Goal: Information Seeking & Learning: Learn about a topic

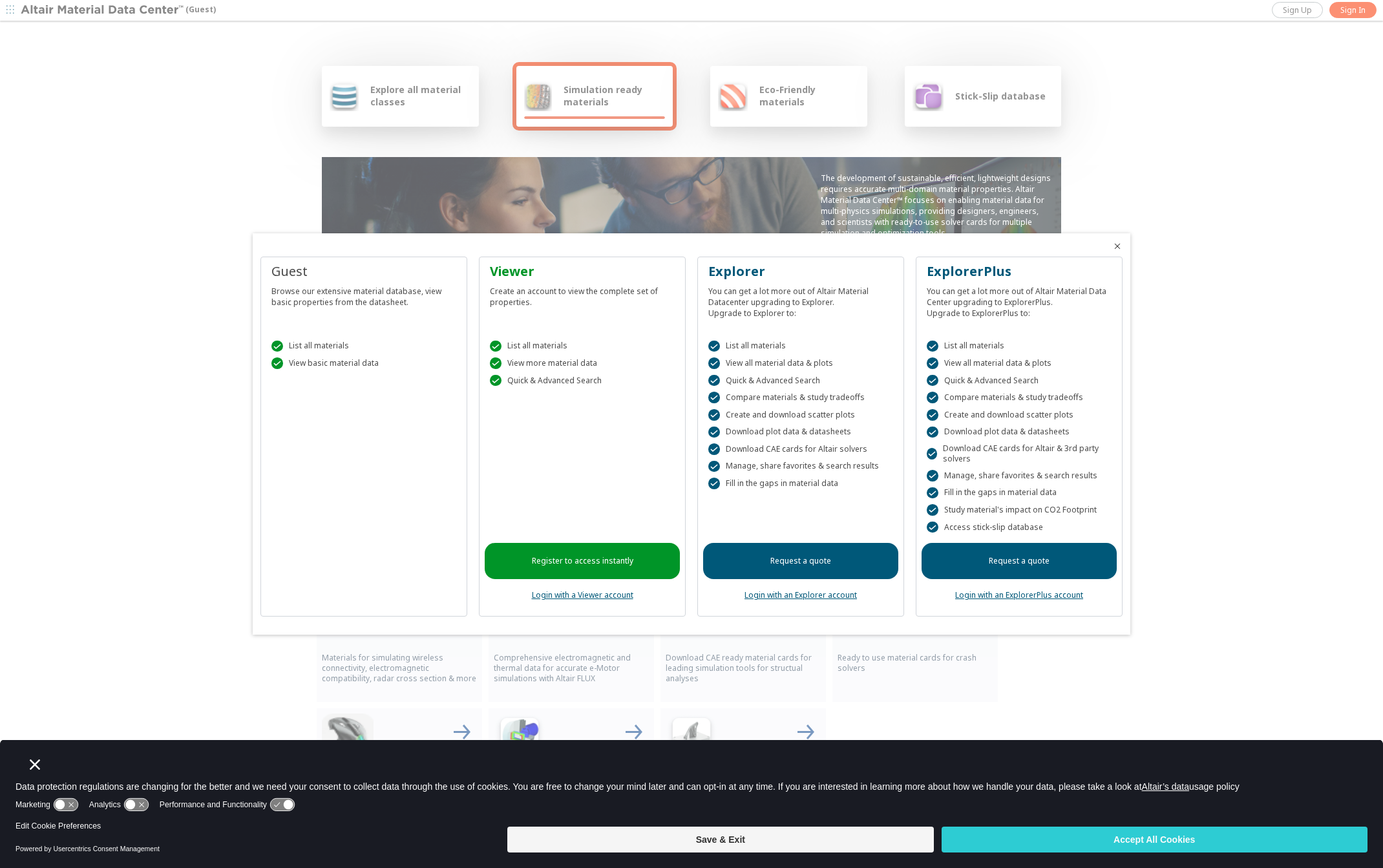
click at [308, 274] on div "Guest" at bounding box center [364, 272] width 185 height 18
click at [283, 334] on div " List all materials  View basic material data" at bounding box center [364, 352] width 195 height 55
click at [322, 409] on div "Guest Browse our extensive material database, view basic properties from the da…" at bounding box center [364, 437] width 207 height 360
drag, startPoint x: 285, startPoint y: 357, endPoint x: 282, endPoint y: 368, distance: 11.4
click at [285, 357] on div " View basic material data" at bounding box center [364, 363] width 185 height 12
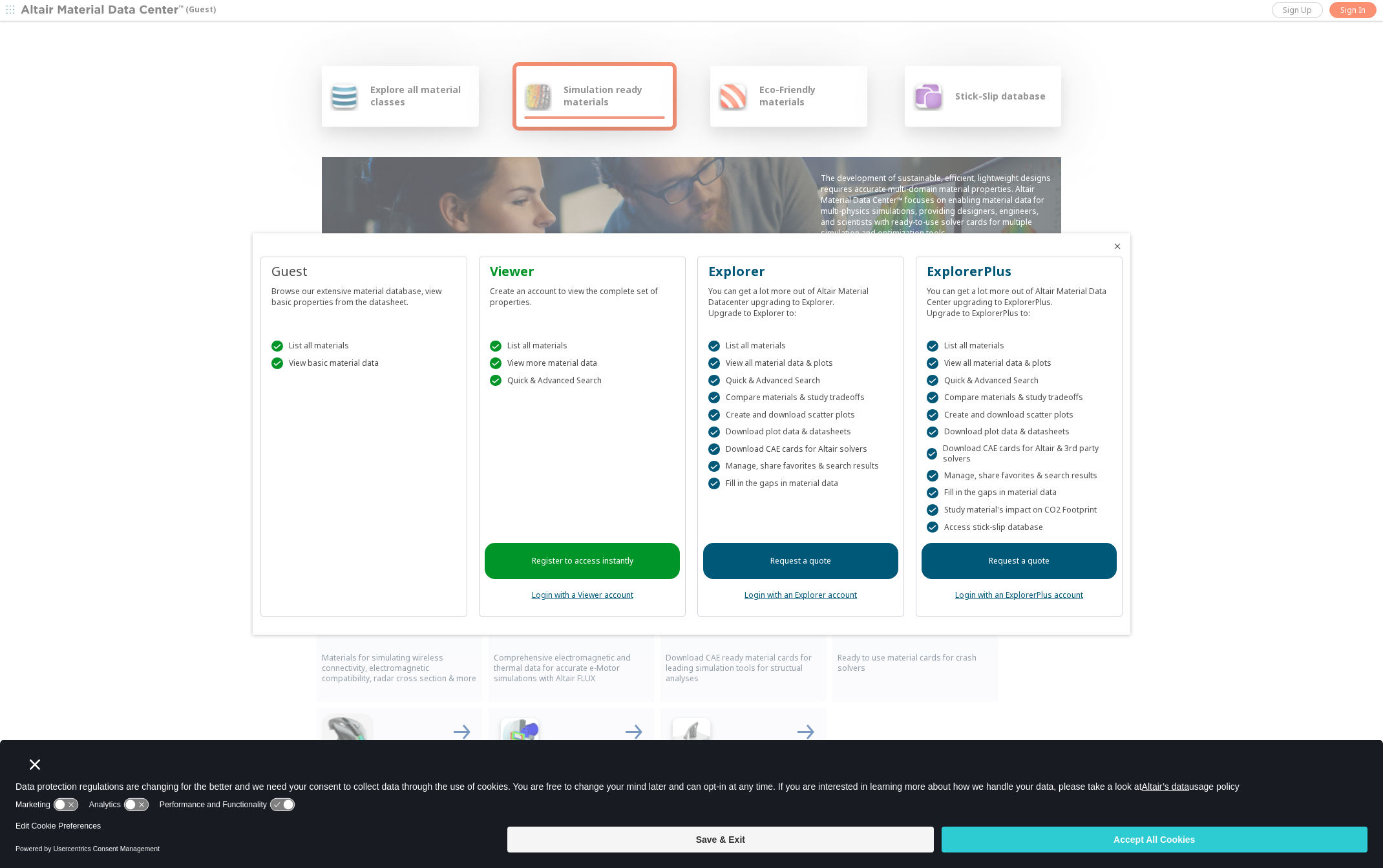
click at [1121, 249] on icon "Close" at bounding box center [1117, 246] width 11 height 11
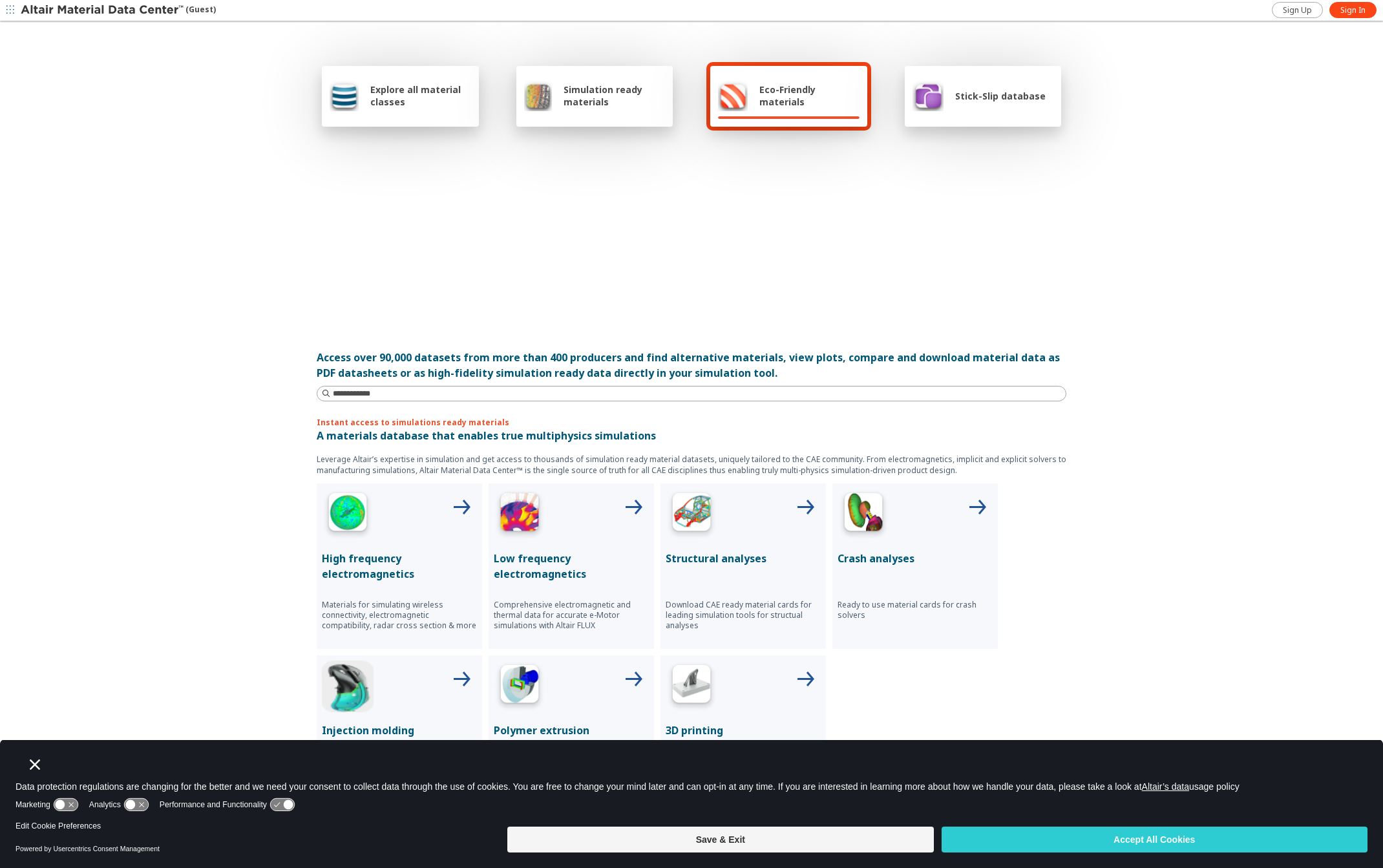
click at [1274, 418] on div "Explore all material classes Simulation ready materials Eco-Friendly materials …" at bounding box center [691, 426] width 1383 height 807
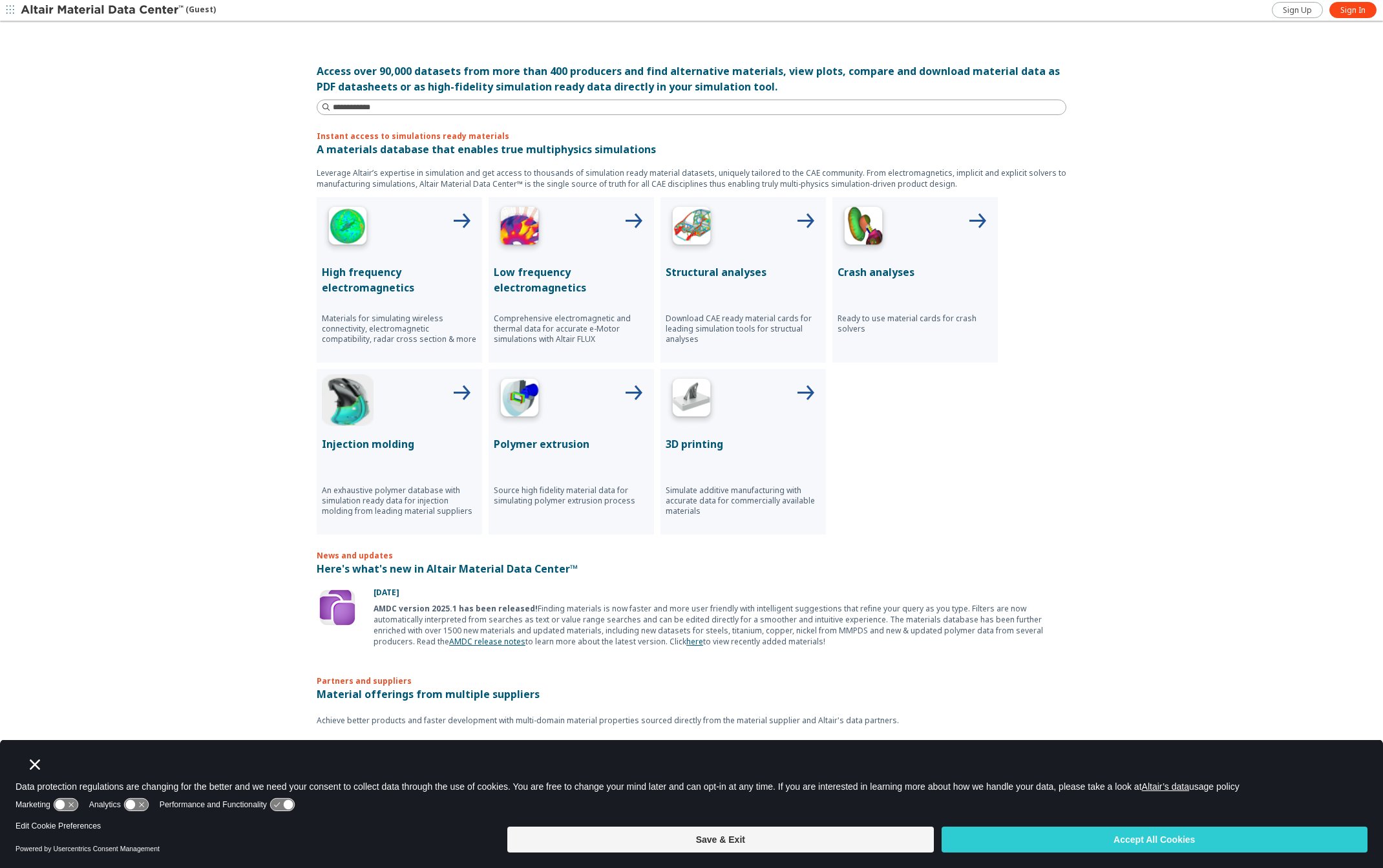
scroll to position [17, 0]
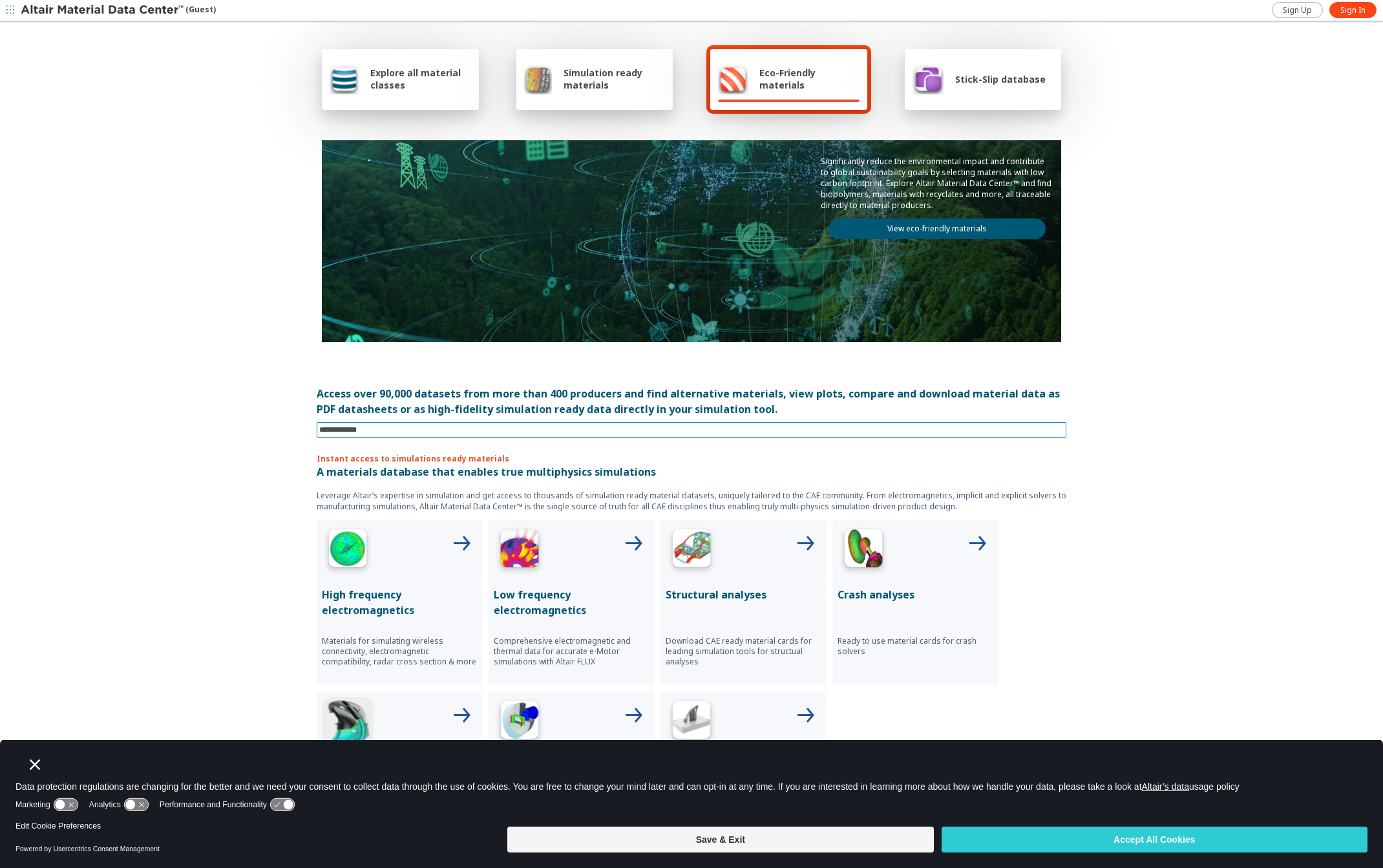
click at [387, 425] on input at bounding box center [692, 429] width 747 height 14
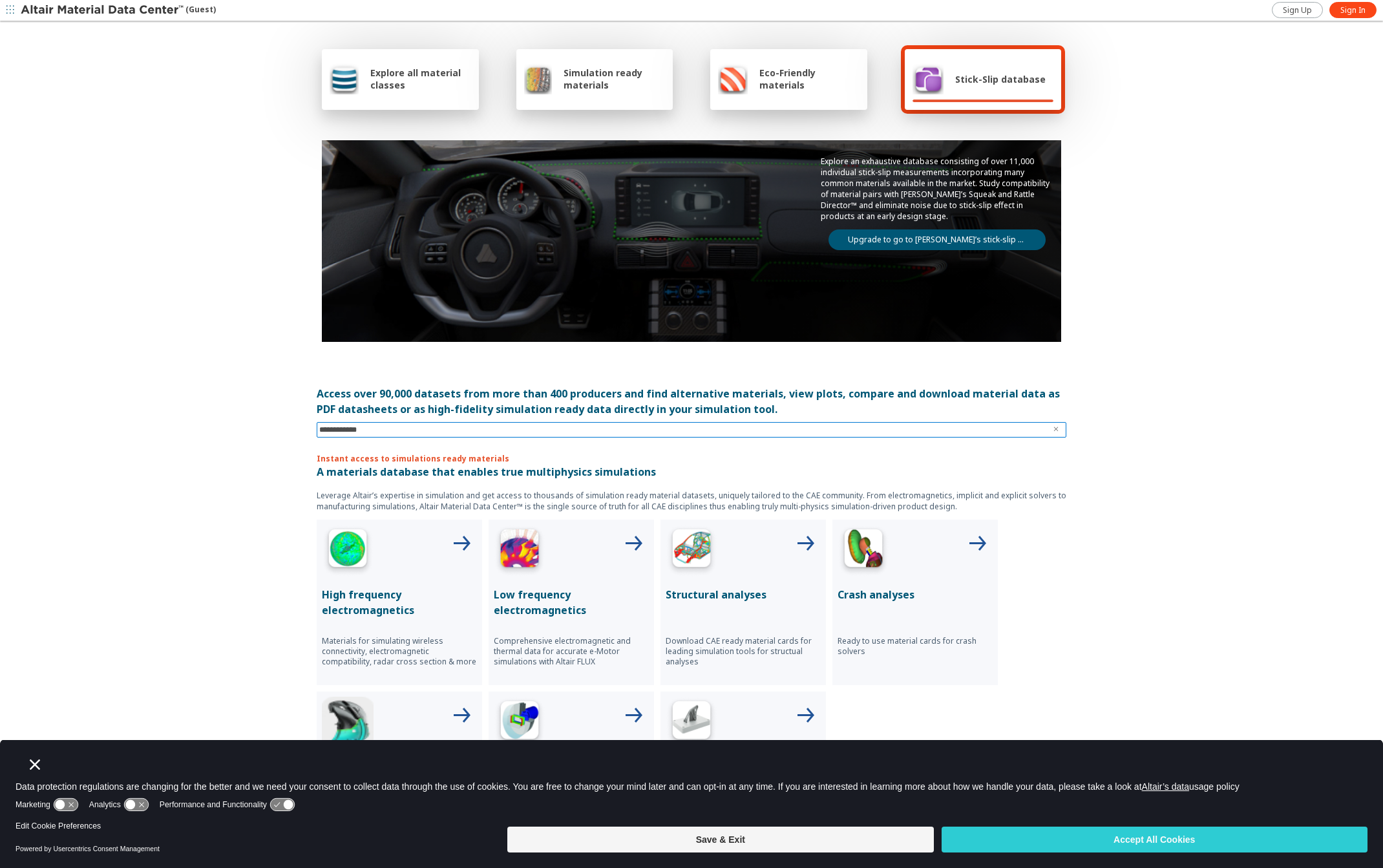
type input "**********"
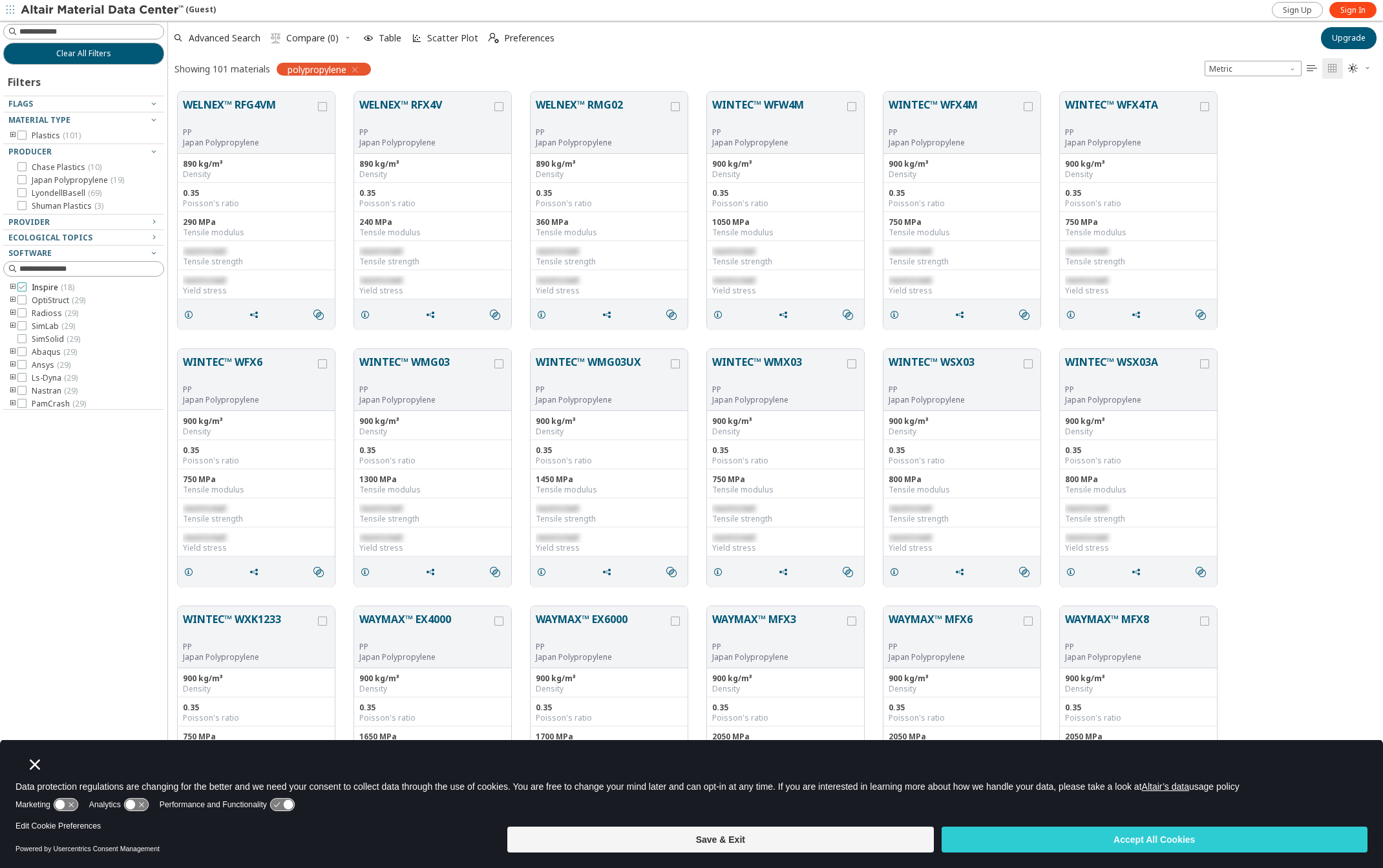
click at [21, 285] on icon at bounding box center [22, 286] width 9 height 9
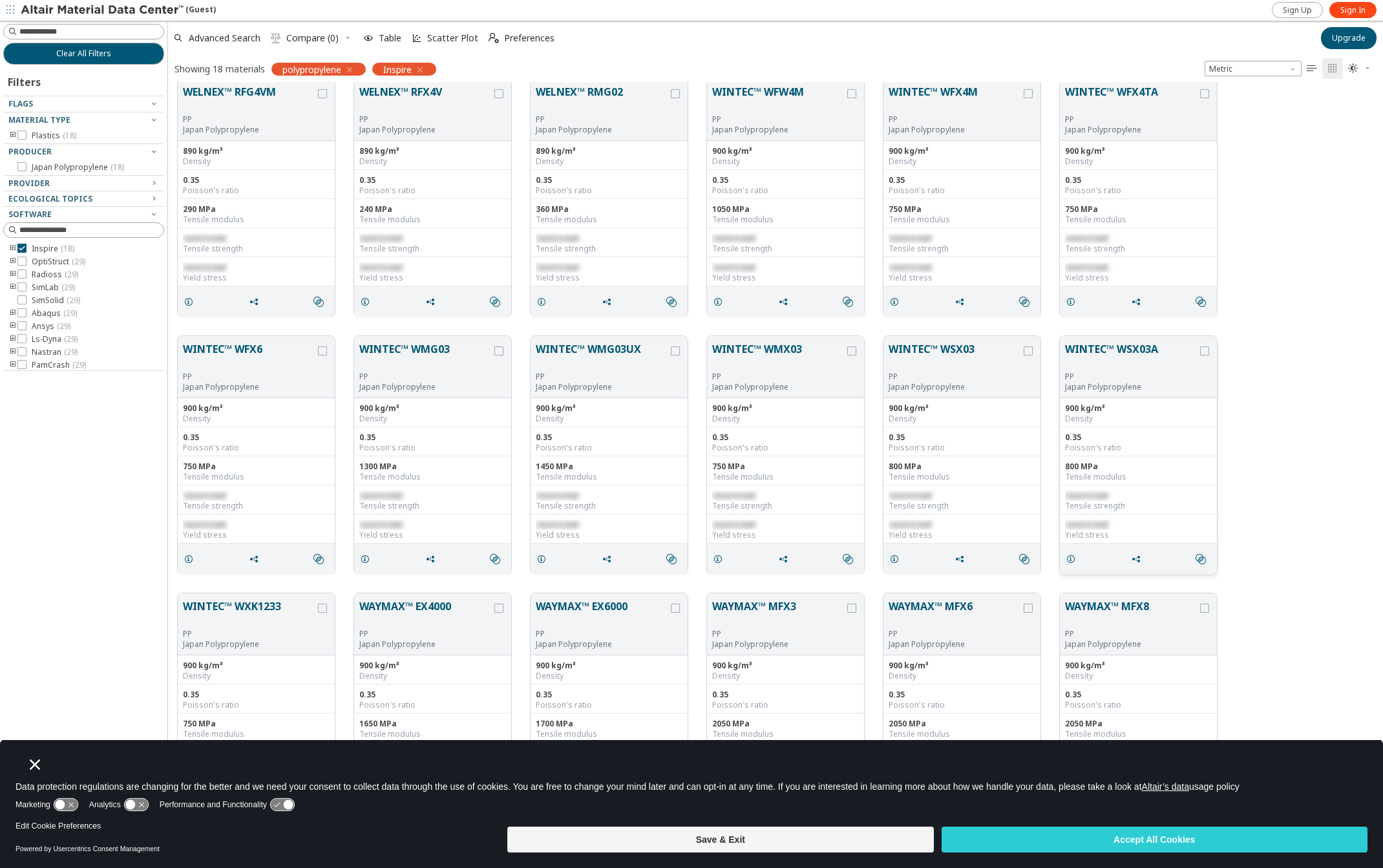
scroll to position [24, 0]
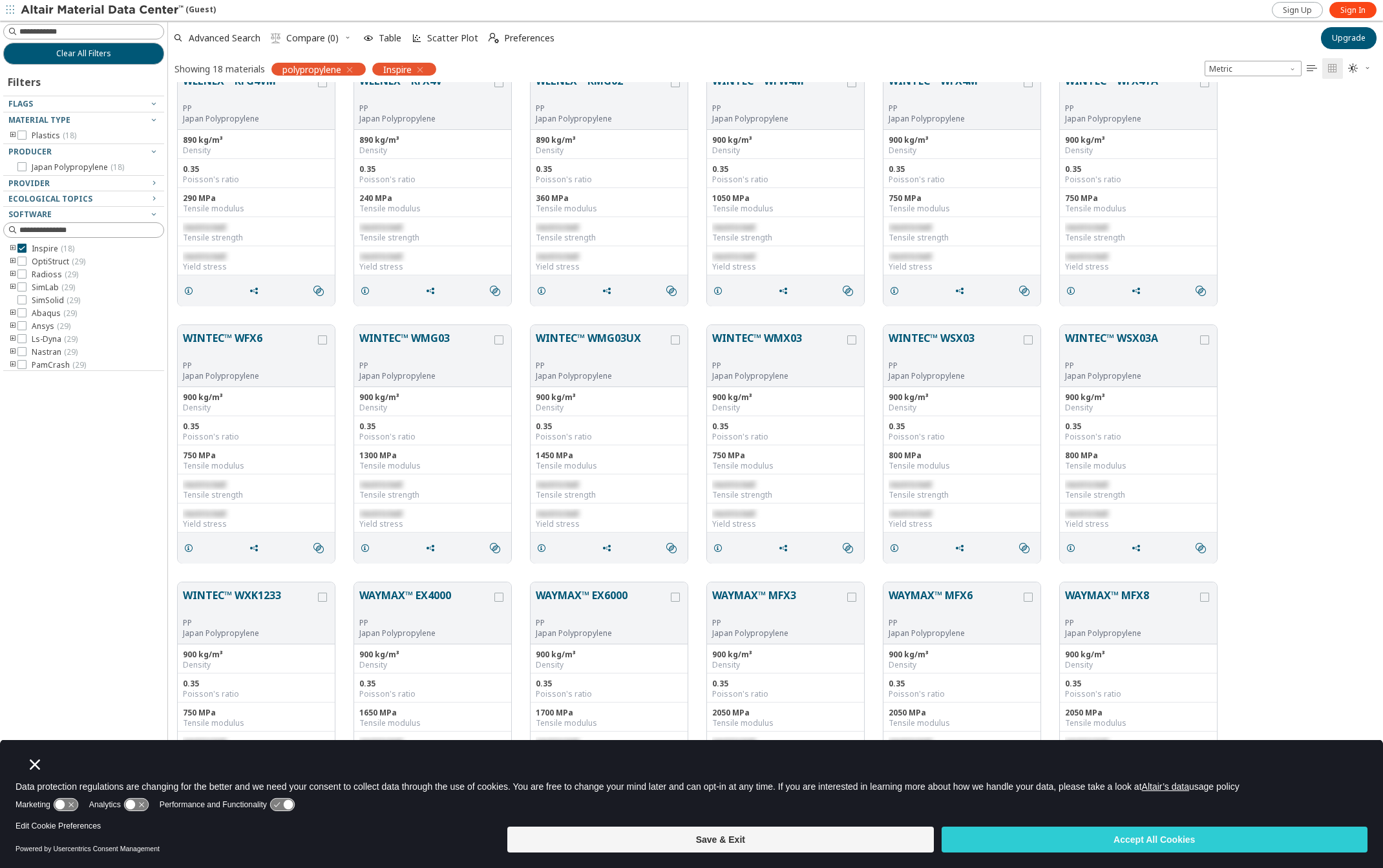
click at [1342, 554] on div "WINTEC™ WFX6 PP [GEOGRAPHIC_DATA] Polypropylene 900 kg/m³ Density 0.35 Poisson'…" at bounding box center [776, 443] width 1216 height 257
click at [1094, 343] on button "WINTEC™ WSX03A" at bounding box center [1131, 345] width 133 height 31
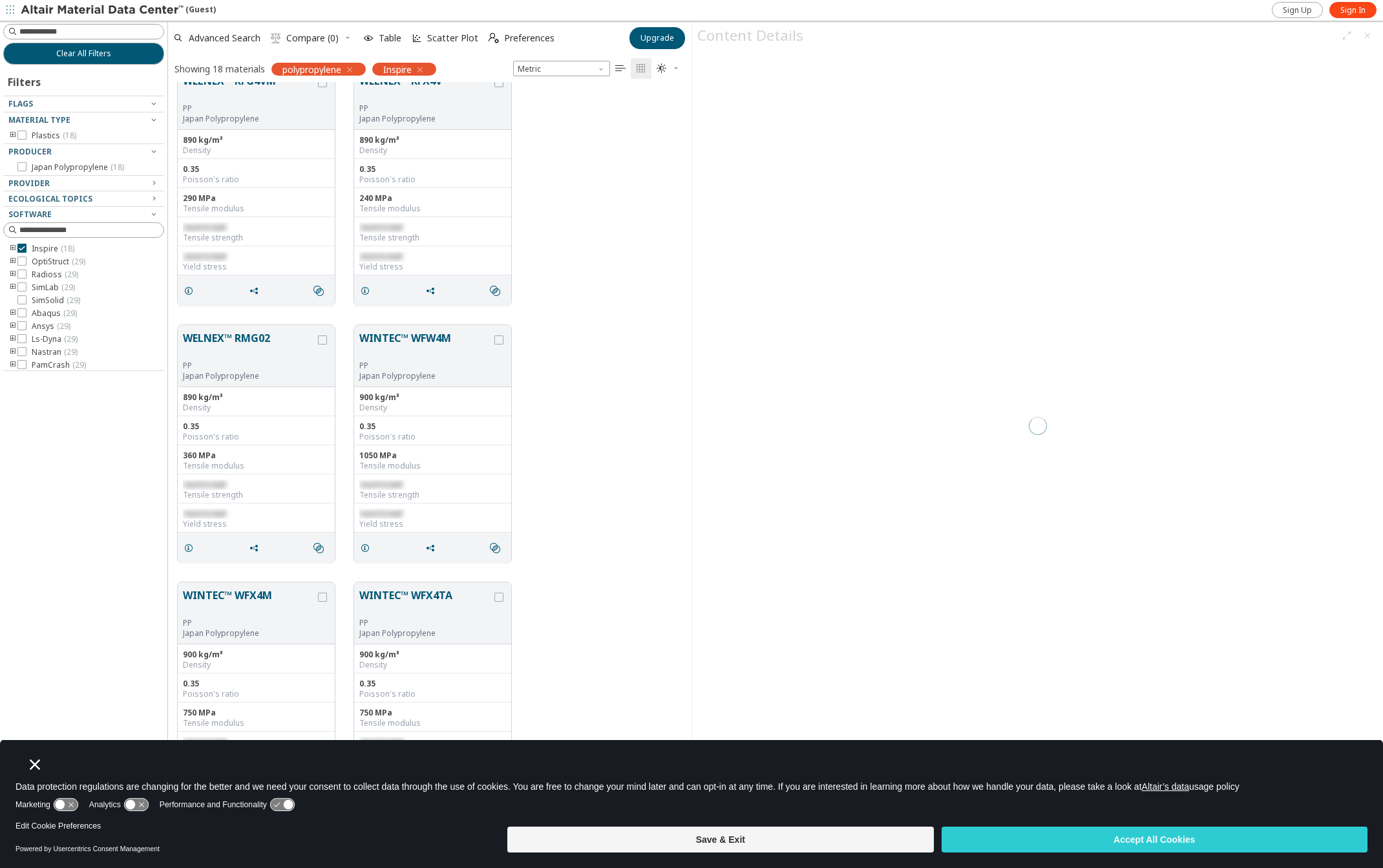
scroll to position [738, 513]
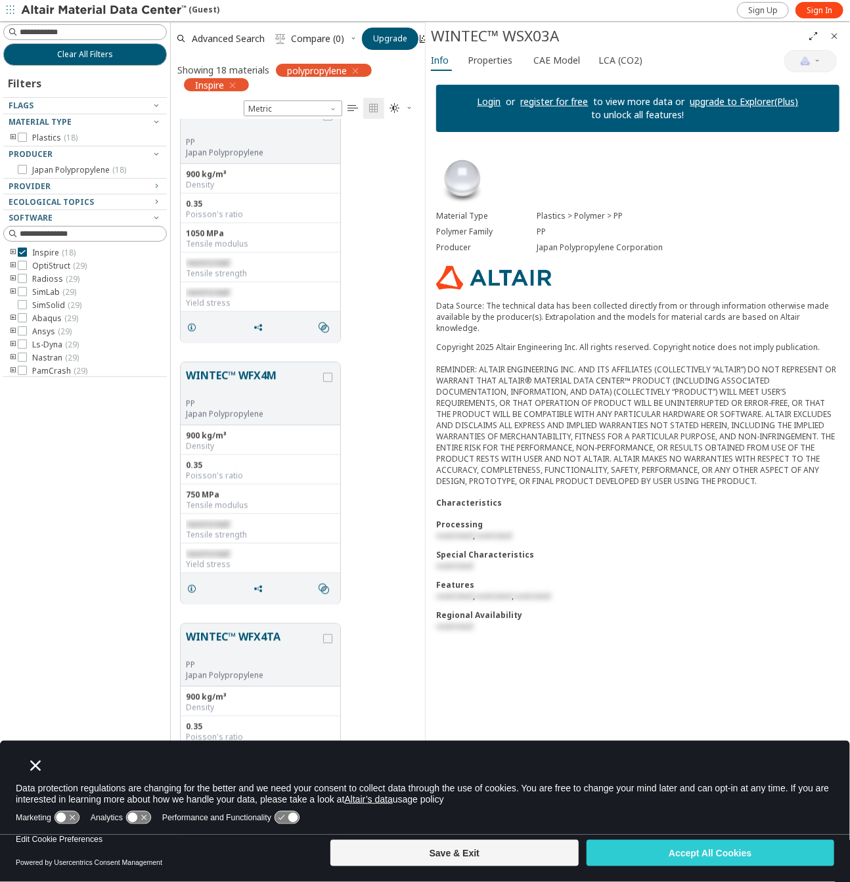
scroll to position [11, 11]
drag, startPoint x: 458, startPoint y: 508, endPoint x: 543, endPoint y: 512, distance: 84.8
click at [492, 530] on div "restricted , restricted" at bounding box center [637, 535] width 403 height 11
